Goal: Navigation & Orientation: Understand site structure

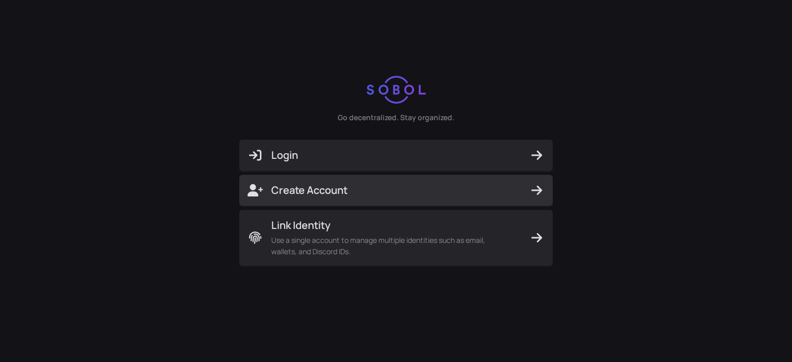
click at [321, 175] on button "Create Account" at bounding box center [395, 190] width 313 height 31
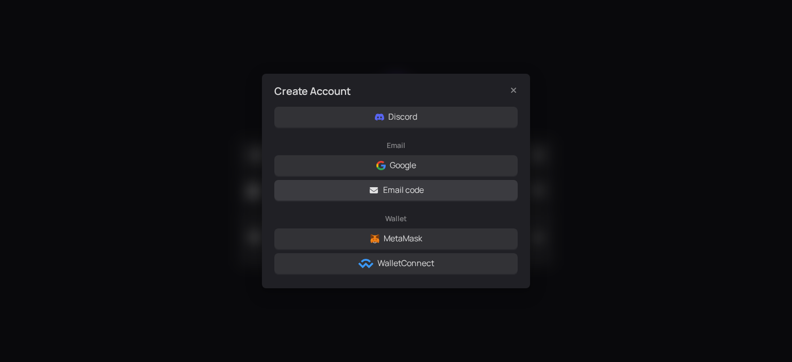
click at [392, 190] on span "Email code" at bounding box center [403, 189] width 41 height 13
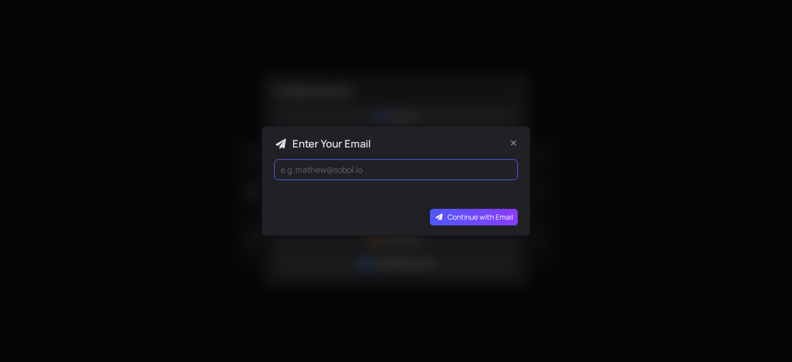
click at [343, 172] on form "Continue with Email" at bounding box center [395, 192] width 243 height 66
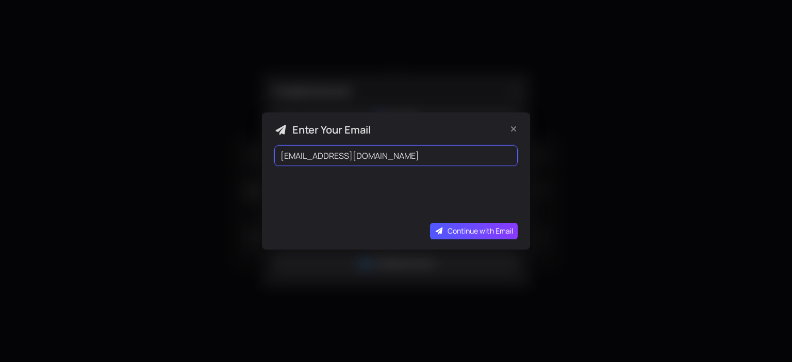
type input "[EMAIL_ADDRESS][DOMAIN_NAME]"
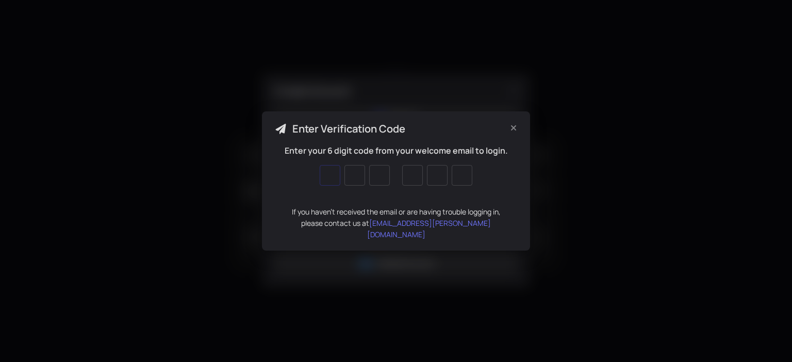
paste input "142785"
type input "1"
type input "4"
type input "2"
type input "7"
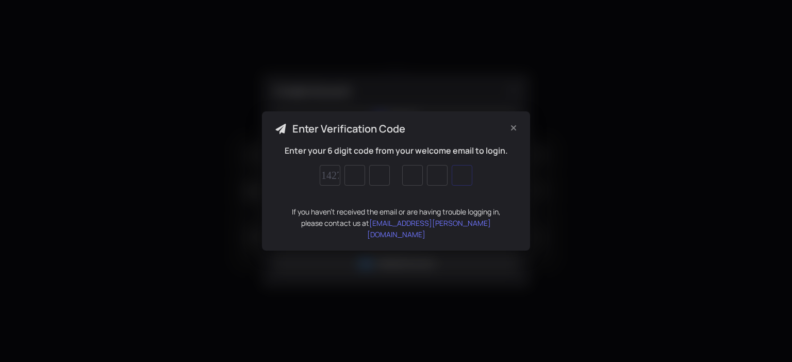
type input "8"
type input "5"
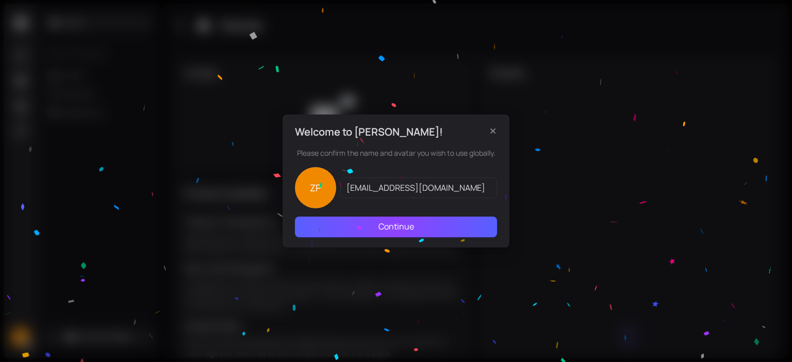
click at [379, 221] on span "Continue" at bounding box center [396, 226] width 36 height 13
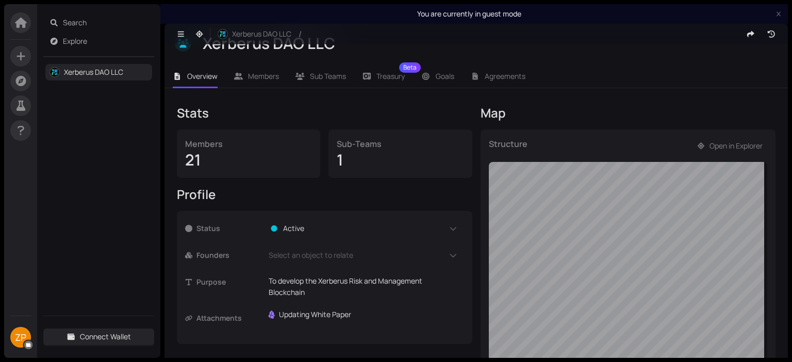
scroll to position [117, 0]
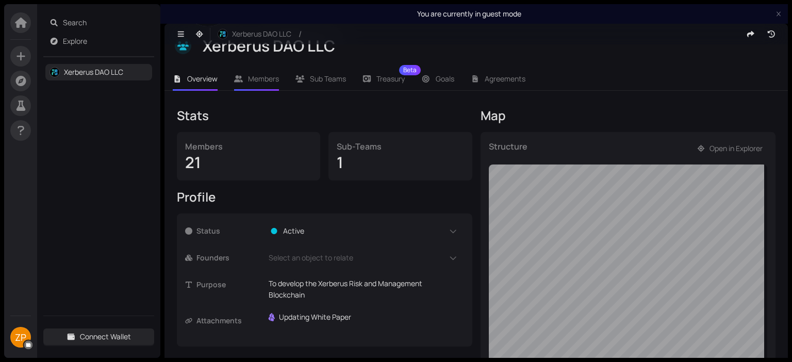
click at [273, 77] on span "Members" at bounding box center [263, 79] width 31 height 10
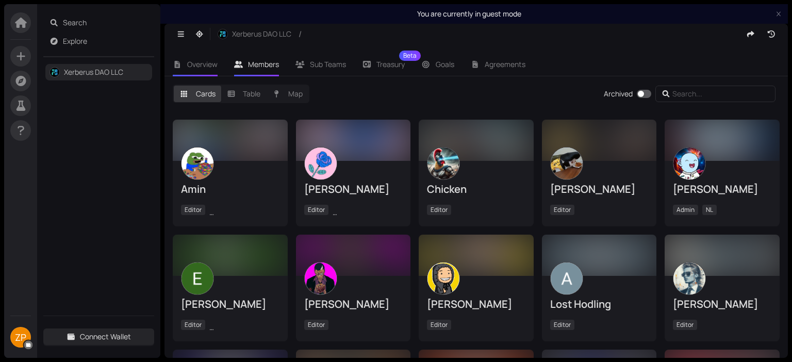
click at [206, 73] on li "Overview" at bounding box center [194, 65] width 61 height 24
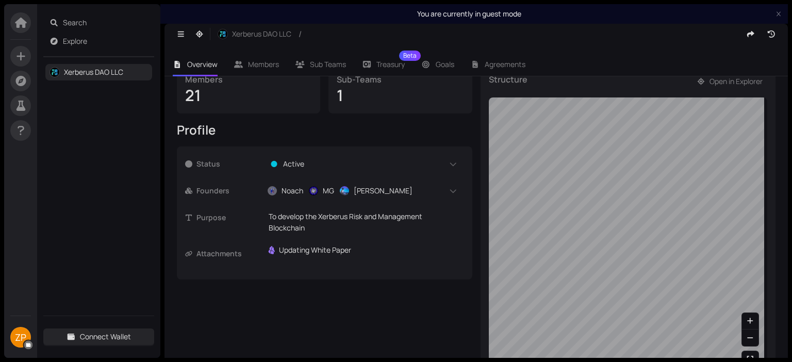
scroll to position [200, 0]
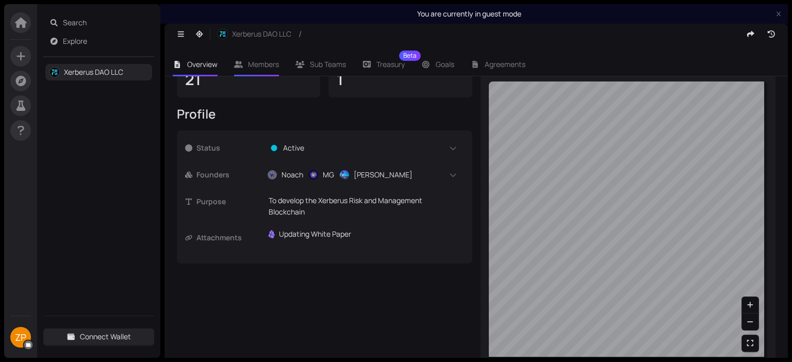
click at [260, 62] on span "Members" at bounding box center [263, 64] width 31 height 10
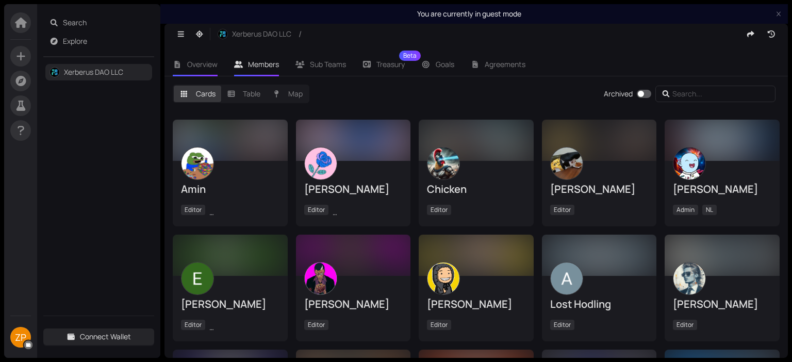
click at [216, 65] on span "Overview" at bounding box center [202, 64] width 30 height 10
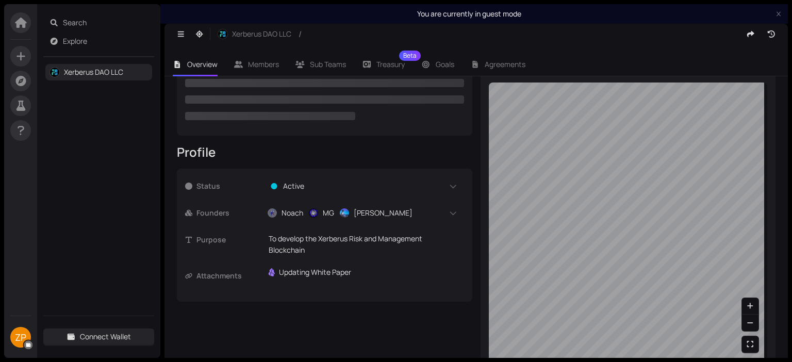
scroll to position [200, 0]
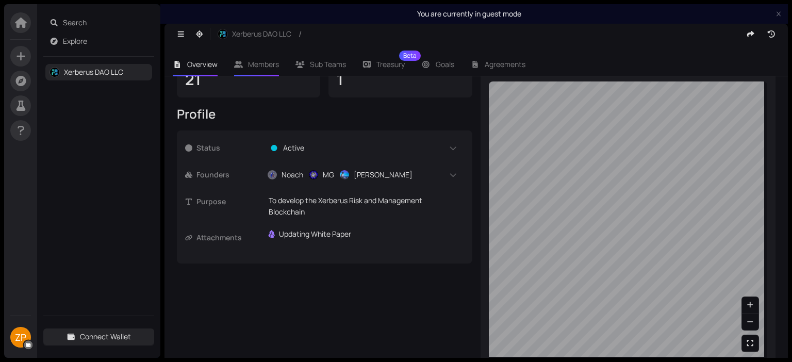
click at [249, 67] on span "Members" at bounding box center [263, 64] width 31 height 10
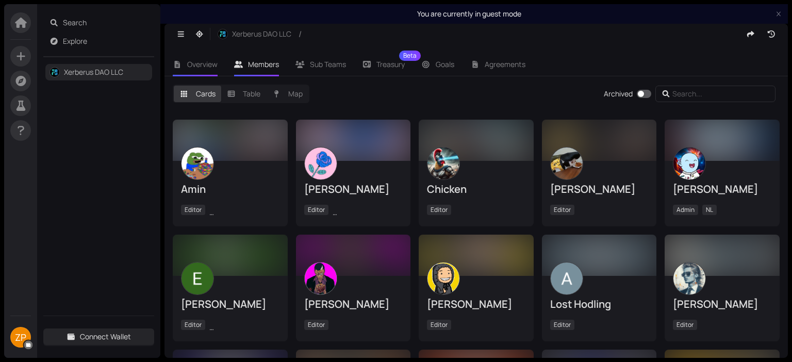
click at [207, 64] on span "Overview" at bounding box center [202, 64] width 30 height 10
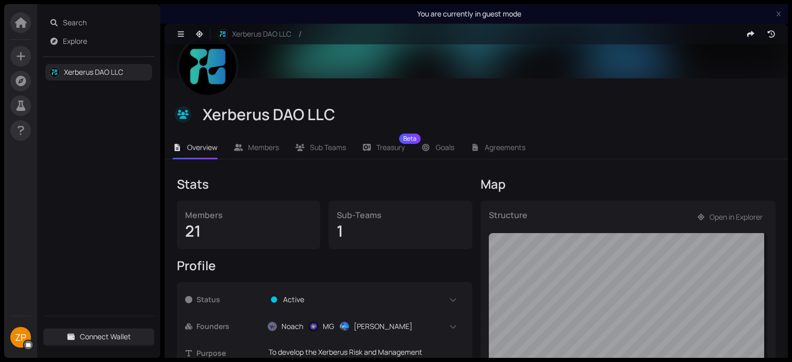
scroll to position [41, 0]
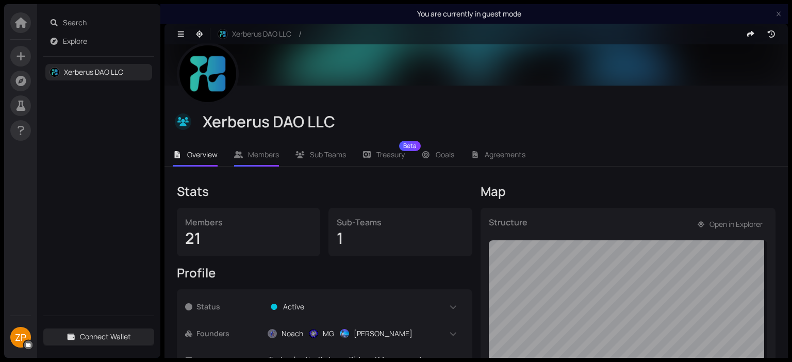
click at [260, 154] on span "Members" at bounding box center [263, 154] width 31 height 10
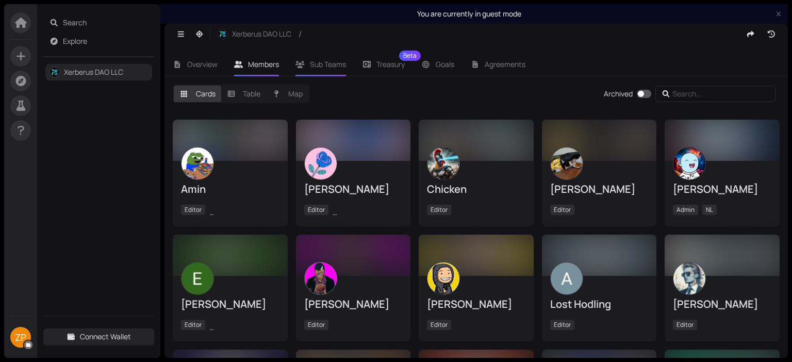
click at [322, 67] on span "Sub Teams" at bounding box center [328, 64] width 36 height 10
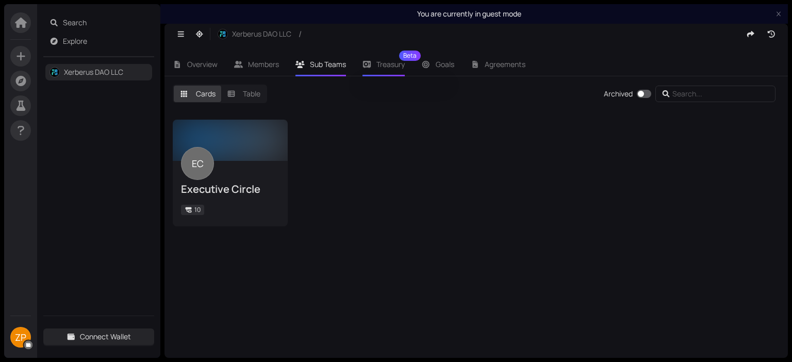
click at [380, 66] on span "Treasury Beta" at bounding box center [390, 64] width 28 height 7
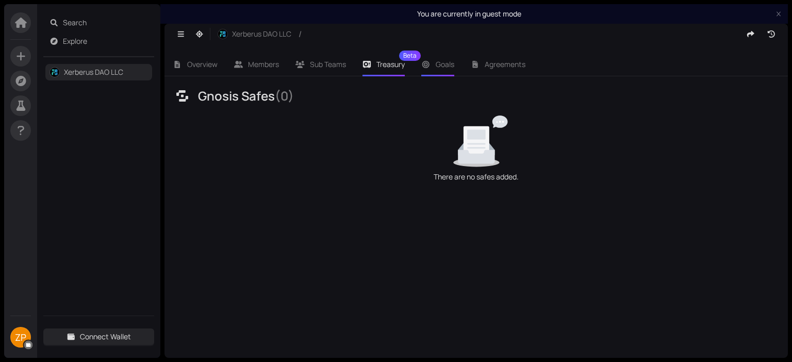
click at [436, 65] on span "Goals" at bounding box center [445, 64] width 19 height 10
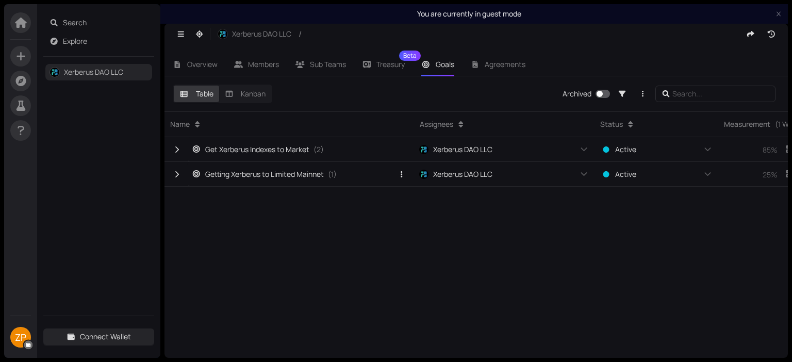
click at [258, 177] on div "Getting Xerberus to Limited Mainnet" at bounding box center [258, 174] width 132 height 11
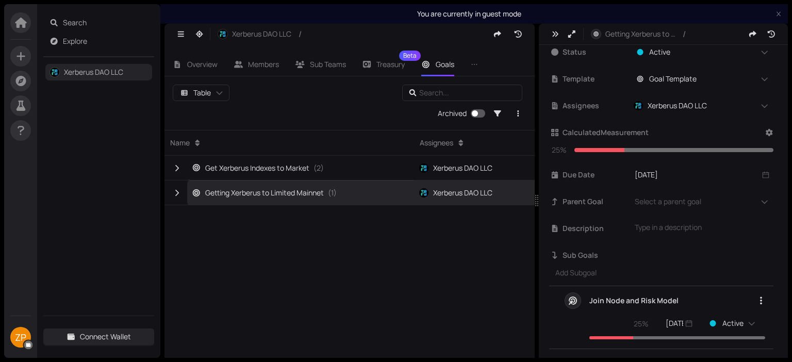
scroll to position [109, 0]
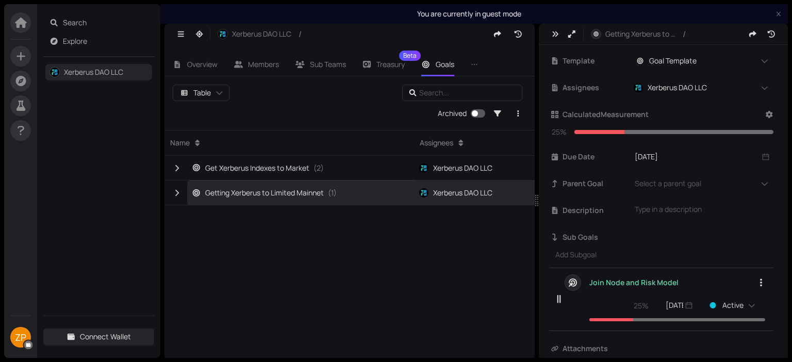
click at [614, 279] on div "Join Node and Risk Model" at bounding box center [633, 282] width 89 height 10
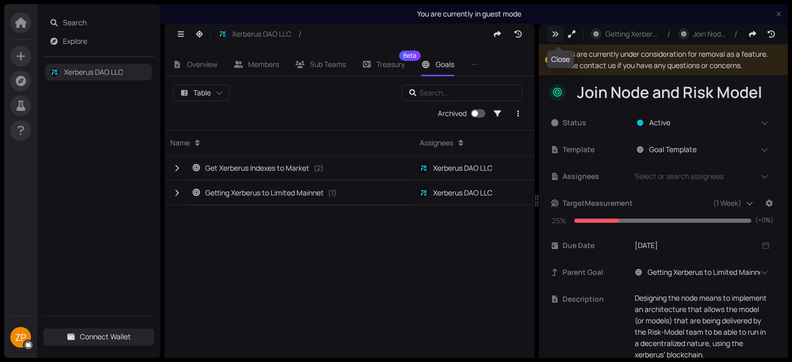
click at [554, 34] on icon "button" at bounding box center [554, 33] width 9 height 7
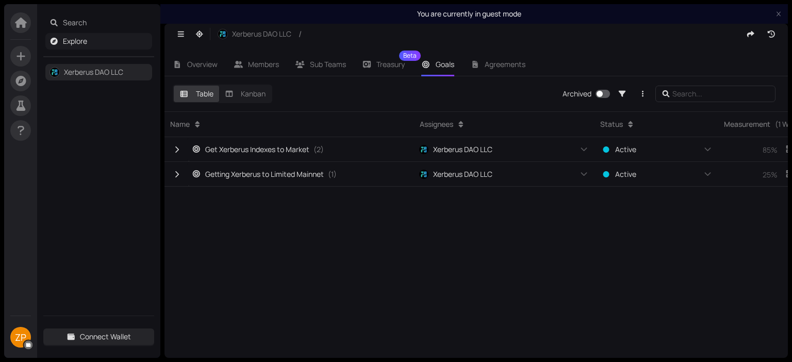
click at [63, 38] on link "Explore" at bounding box center [75, 41] width 24 height 10
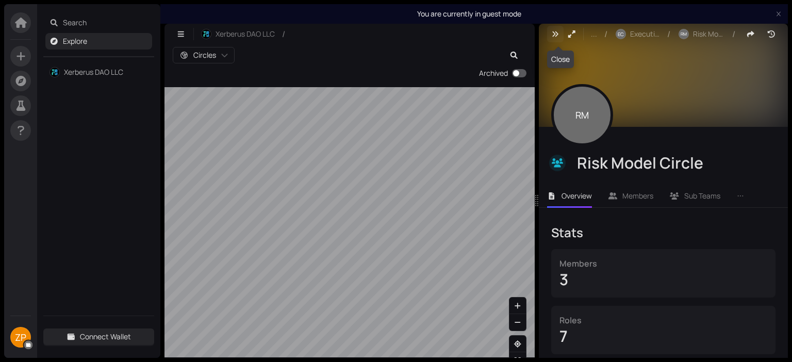
click at [553, 32] on icon "button" at bounding box center [554, 33] width 9 height 7
